Goal: Use online tool/utility: Utilize a website feature to perform a specific function

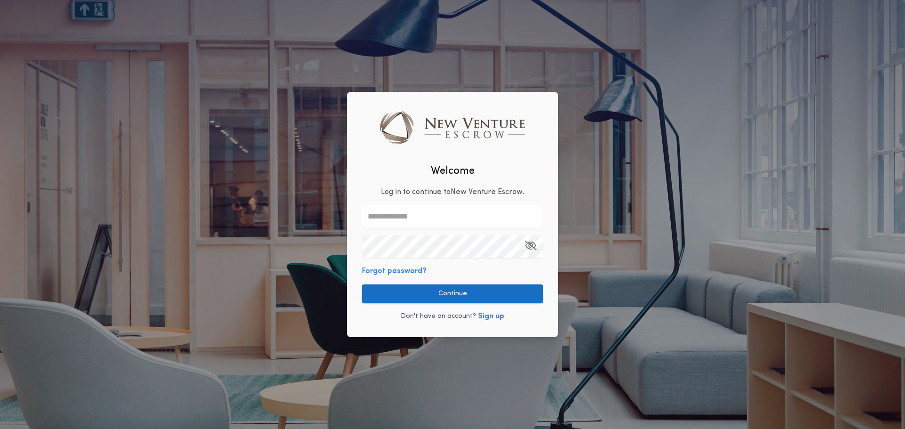
type input "**********"
click at [423, 291] on button "Continue" at bounding box center [452, 294] width 181 height 19
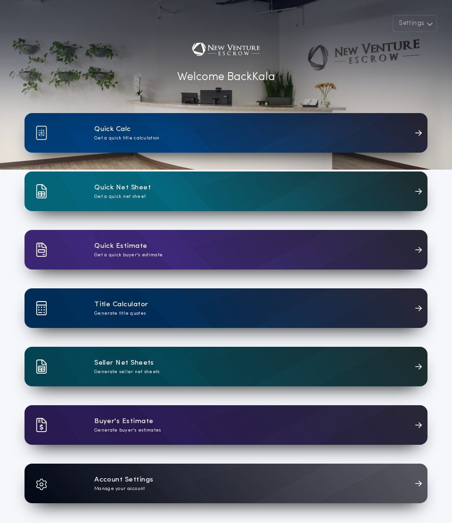
click at [166, 143] on div "Quick Calc Get a quick title calculation" at bounding box center [226, 133] width 403 height 40
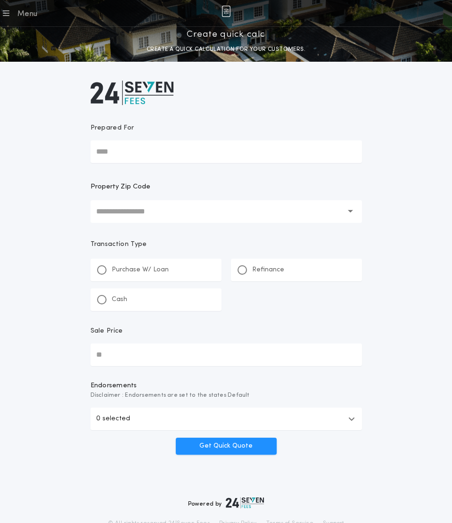
click at [19, 16] on div "Menu" at bounding box center [27, 13] width 20 height 11
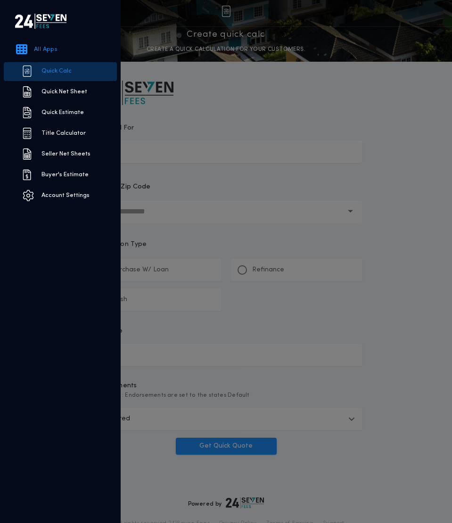
click at [64, 91] on link "Quick Net Sheet" at bounding box center [60, 92] width 113 height 19
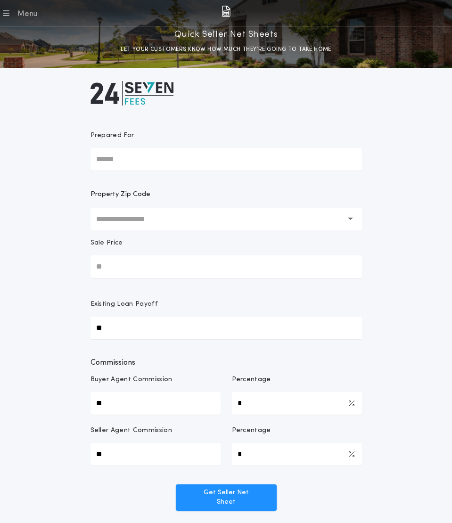
click at [26, 13] on div "Menu" at bounding box center [27, 13] width 20 height 11
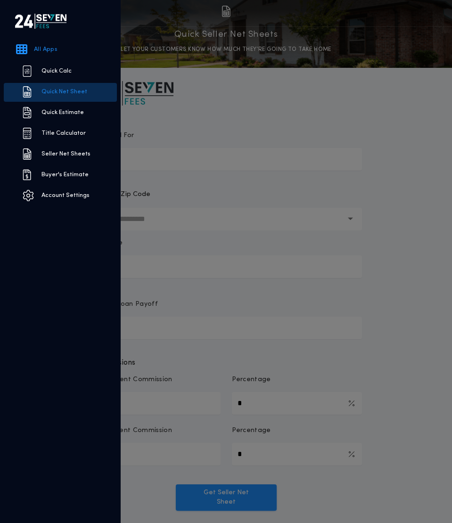
click at [48, 45] on link "All Apps" at bounding box center [62, 50] width 117 height 19
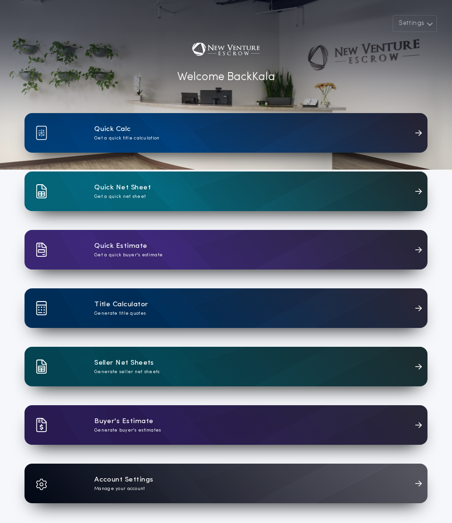
click at [144, 372] on p "Generate seller net sheets" at bounding box center [127, 372] width 66 height 7
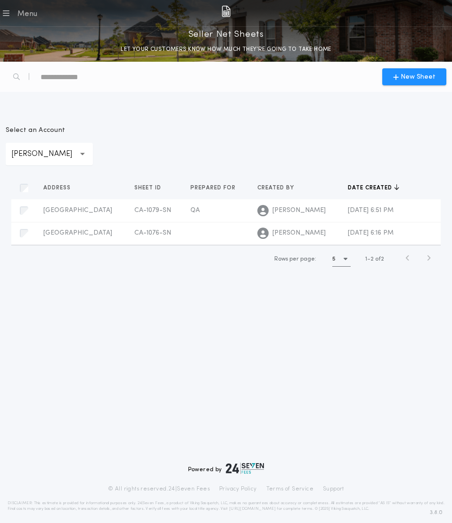
click at [58, 155] on p "[PERSON_NAME]" at bounding box center [49, 153] width 76 height 11
